Goal: Transaction & Acquisition: Purchase product/service

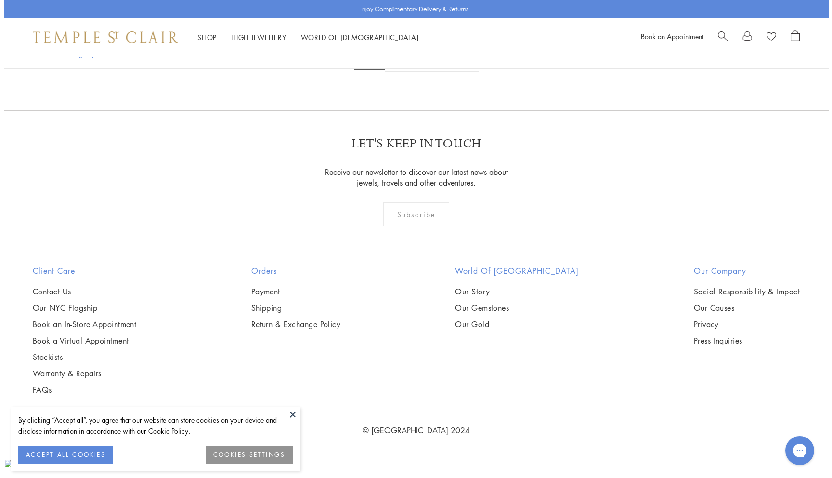
scroll to position [2002, 0]
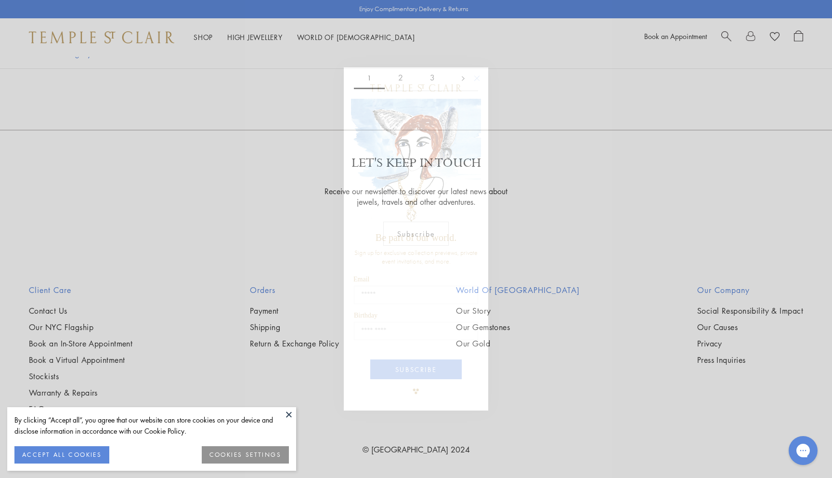
click at [476, 76] on circle "Close dialog" at bounding box center [478, 79] width 12 height 12
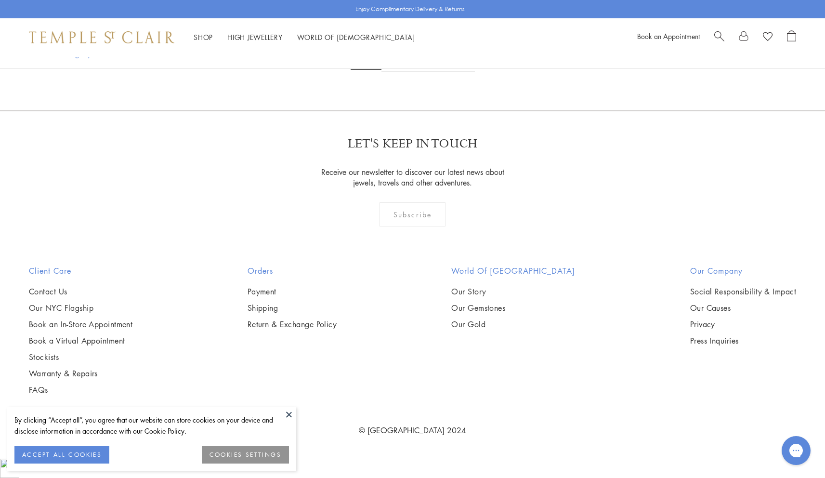
scroll to position [5033, 0]
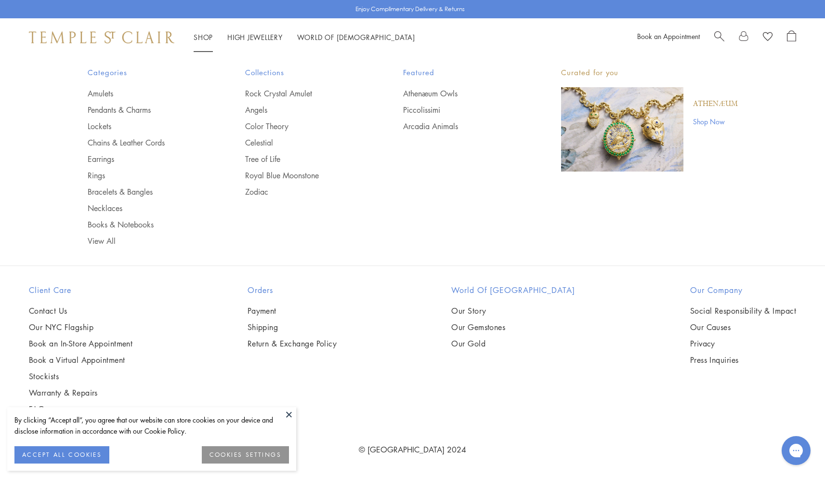
click at [208, 36] on link "Shop Shop" at bounding box center [203, 38] width 19 height 10
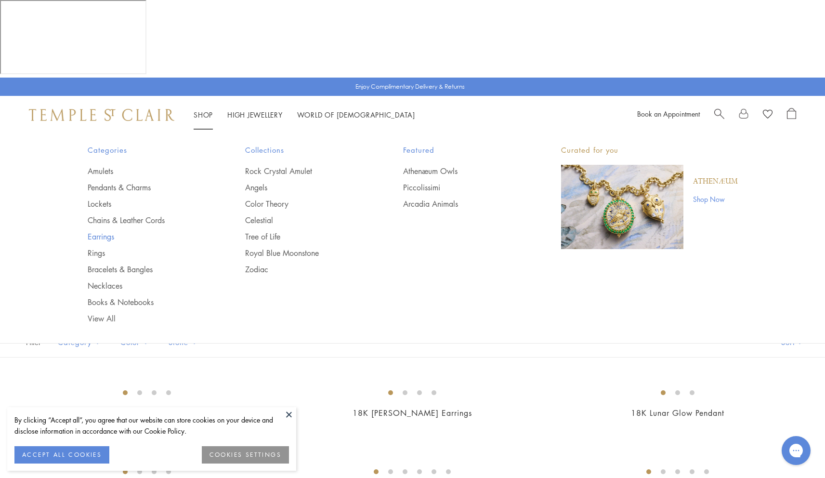
click at [97, 231] on link "Earrings" at bounding box center [147, 236] width 119 height 11
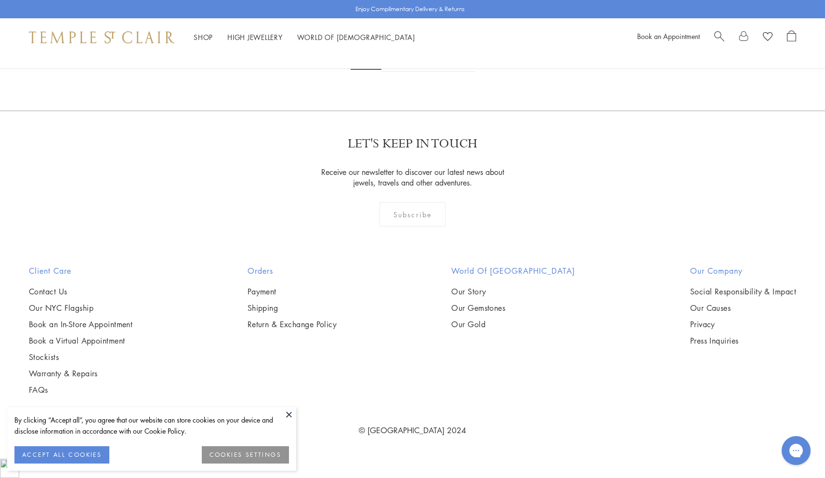
scroll to position [5503, 0]
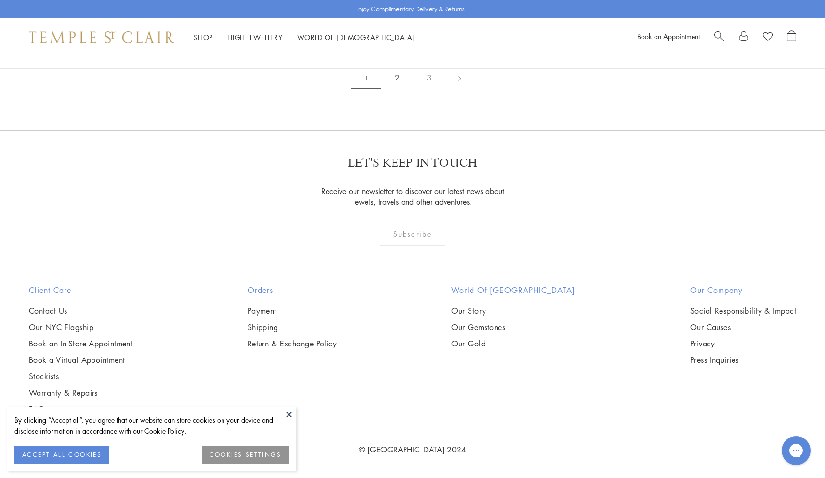
click at [393, 91] on link "2" at bounding box center [398, 78] width 32 height 26
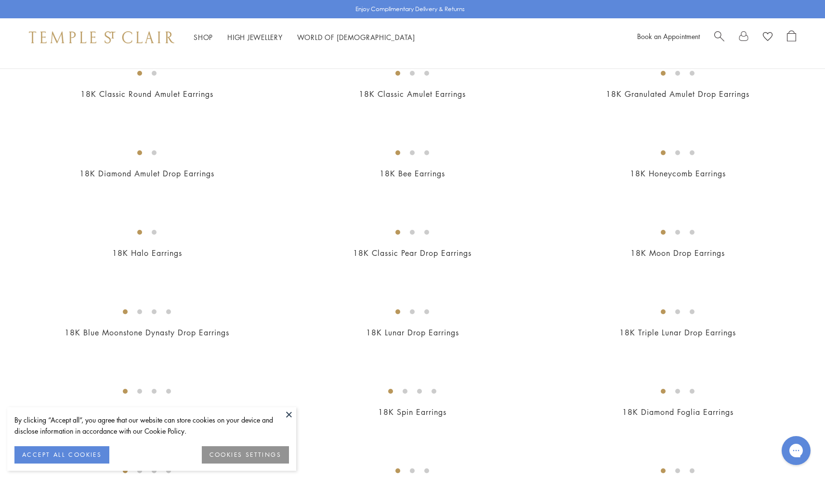
scroll to position [749, 0]
click at [0, 0] on img at bounding box center [0, 0] width 0 height 0
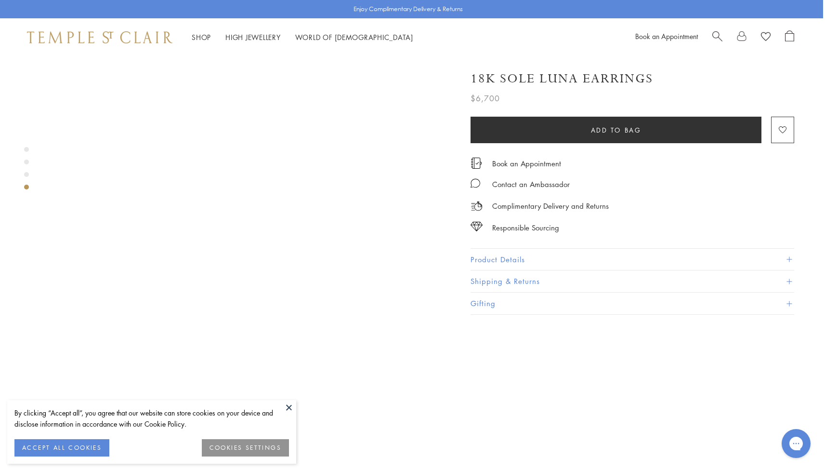
scroll to position [1208, 2]
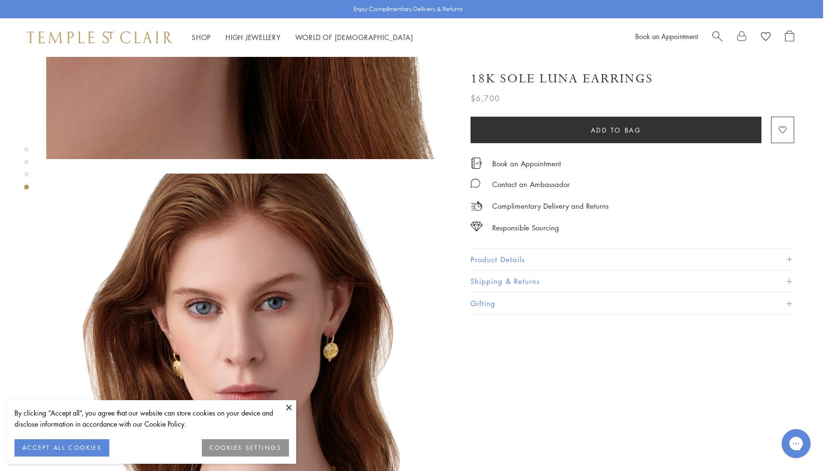
click at [715, 35] on span "Search" at bounding box center [718, 35] width 10 height 10
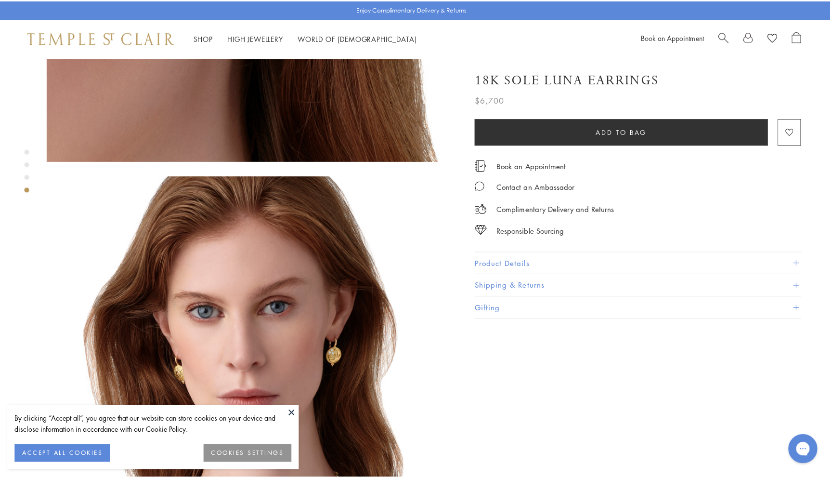
scroll to position [1223, 2]
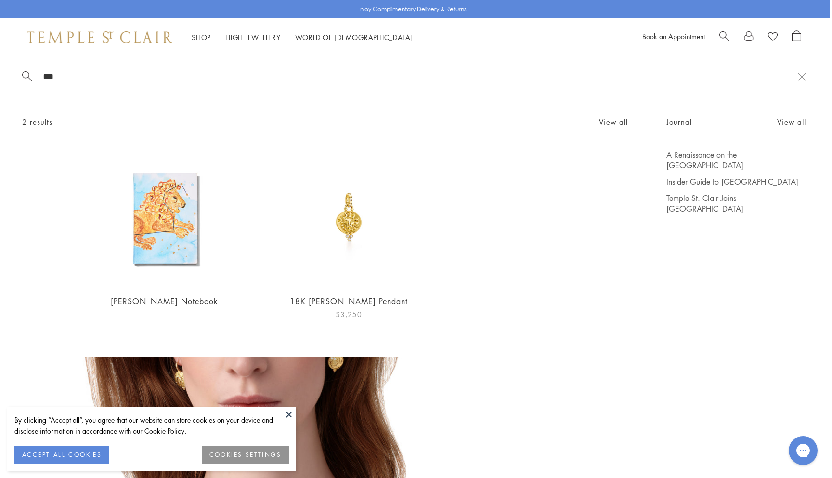
type input "***"
click at [355, 220] on img at bounding box center [349, 218] width 136 height 136
